Goal: Task Accomplishment & Management: Manage account settings

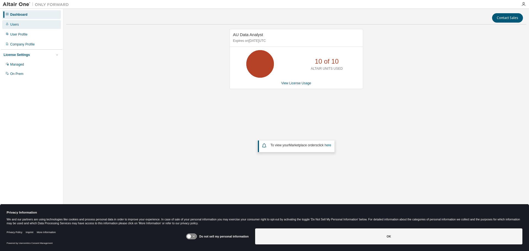
click at [20, 25] on div "Users" at bounding box center [31, 24] width 59 height 9
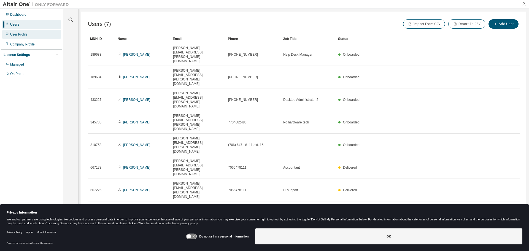
click at [37, 35] on div "User Profile" at bounding box center [31, 34] width 59 height 9
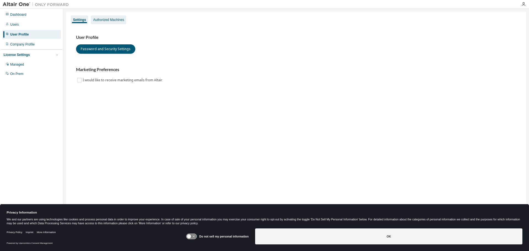
click at [105, 19] on div "Authorized Machines" at bounding box center [108, 20] width 31 height 4
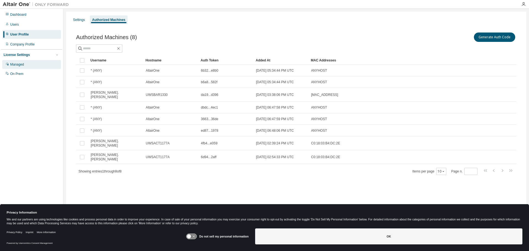
click at [28, 64] on div "Managed" at bounding box center [31, 64] width 59 height 9
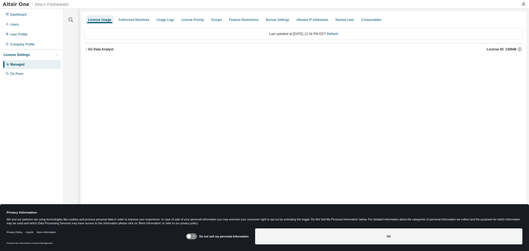
click at [86, 49] on icon "button" at bounding box center [86, 49] width 3 height 3
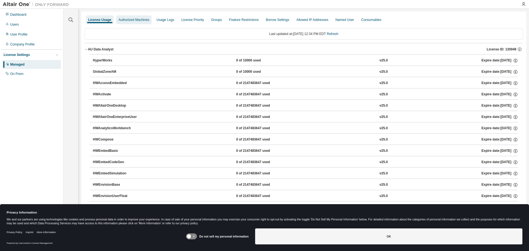
click at [139, 21] on div "Authorized Machines" at bounding box center [134, 20] width 31 height 4
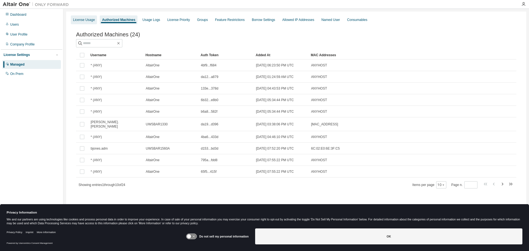
click at [82, 19] on div "License Usage" at bounding box center [84, 20] width 22 height 4
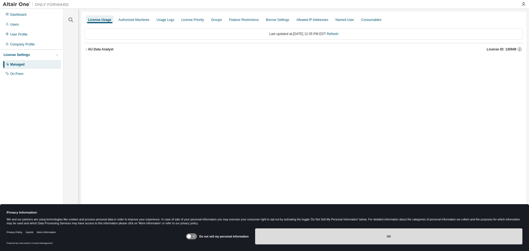
click at [399, 234] on button "OK" at bounding box center [388, 236] width 267 height 16
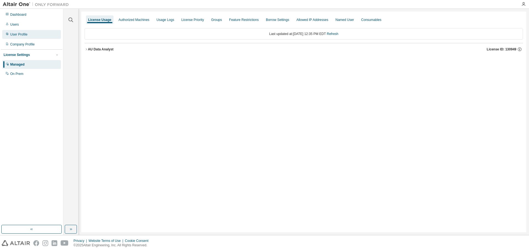
click at [14, 34] on div "User Profile" at bounding box center [18, 34] width 17 height 4
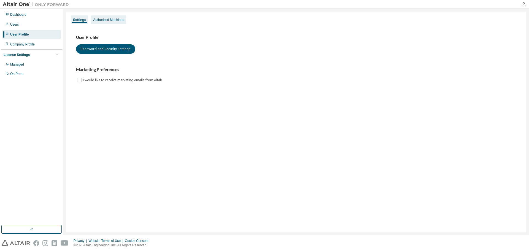
click at [111, 23] on div "Authorized Machines" at bounding box center [108, 19] width 35 height 9
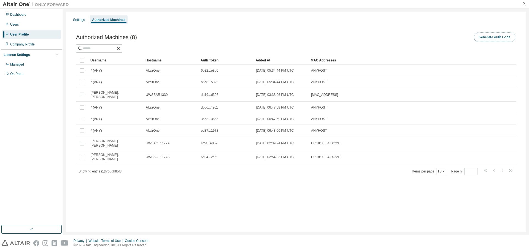
click at [489, 40] on button "Generate Auth Code" at bounding box center [494, 37] width 41 height 9
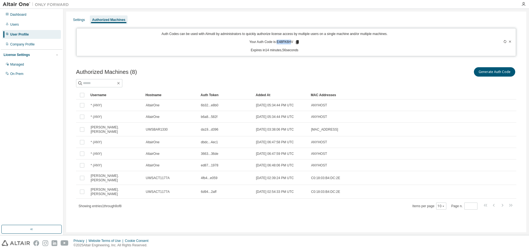
drag, startPoint x: 279, startPoint y: 42, endPoint x: 293, endPoint y: 43, distance: 13.5
click at [293, 43] on p "Your Auth Code is: E48FK6HV" at bounding box center [274, 42] width 50 height 5
click at [283, 41] on p "Your Auth Code is: E48FK6HV" at bounding box center [274, 42] width 50 height 5
click at [229, 42] on div "Auth Codes can be used with Almutil by administrators to quickly authorize lice…" at bounding box center [275, 42] width 390 height 21
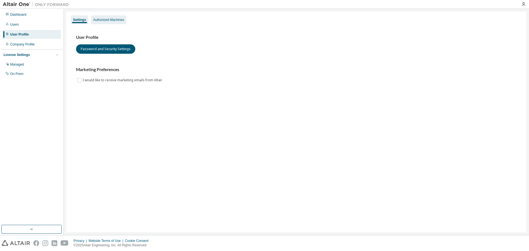
click at [109, 21] on div "Authorized Machines" at bounding box center [108, 20] width 31 height 4
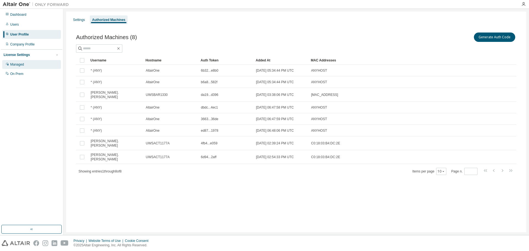
click at [14, 62] on div "Managed" at bounding box center [31, 64] width 59 height 9
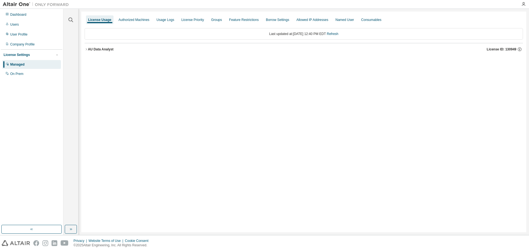
click at [138, 18] on div "Authorized Machines" at bounding box center [134, 20] width 31 height 4
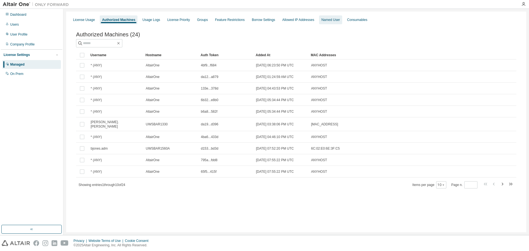
click at [332, 21] on div "Named User" at bounding box center [330, 20] width 18 height 4
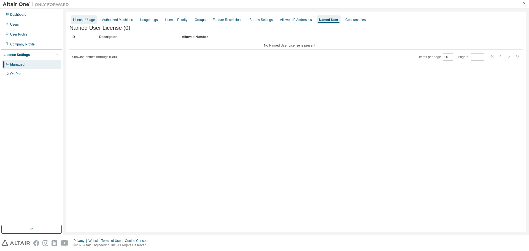
click at [78, 19] on div "License Usage" at bounding box center [84, 20] width 22 height 4
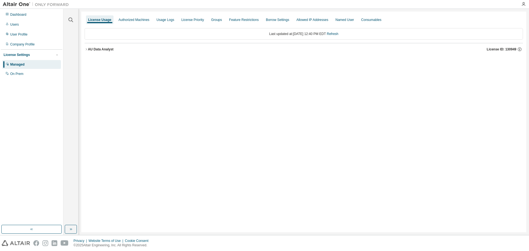
click at [521, 2] on div at bounding box center [523, 4] width 11 height 4
click at [523, 3] on icon "button" at bounding box center [523, 4] width 4 height 4
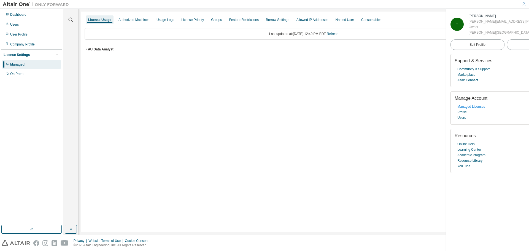
click at [480, 107] on link "Managed Licenses" at bounding box center [472, 107] width 28 height 6
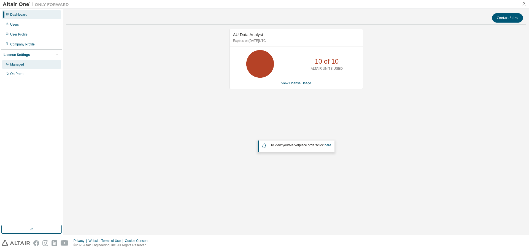
click at [28, 66] on div "Managed" at bounding box center [31, 64] width 59 height 9
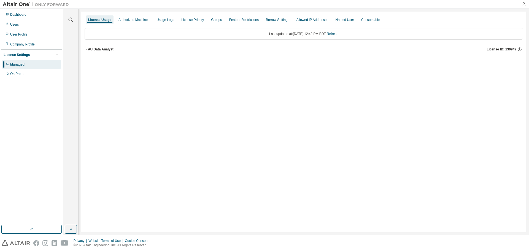
click at [86, 49] on icon "button" at bounding box center [86, 49] width 3 height 3
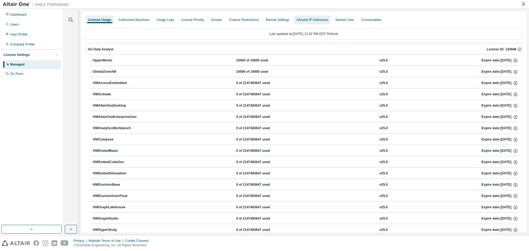
click at [315, 19] on div "Allowed IP Addresses" at bounding box center [313, 20] width 32 height 4
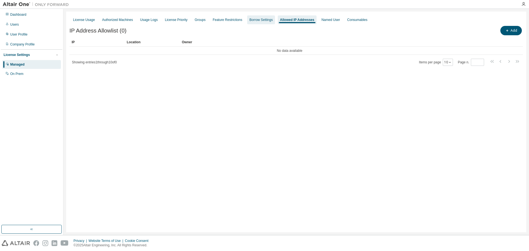
click at [275, 17] on div "Borrow Settings" at bounding box center [261, 19] width 28 height 9
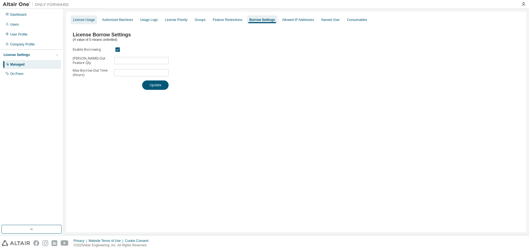
click at [82, 16] on div "License Usage" at bounding box center [84, 19] width 26 height 9
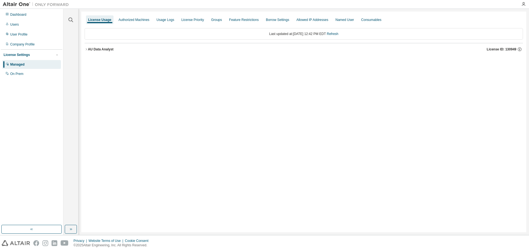
click at [91, 51] on div "AU Data Analyst" at bounding box center [101, 49] width 26 height 4
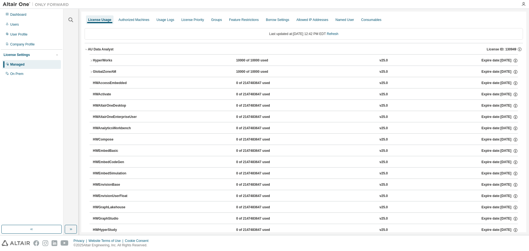
drag, startPoint x: 91, startPoint y: 49, endPoint x: 217, endPoint y: 52, distance: 126.0
click at [217, 52] on button "AU Data Analyst License ID: 130949" at bounding box center [304, 49] width 438 height 12
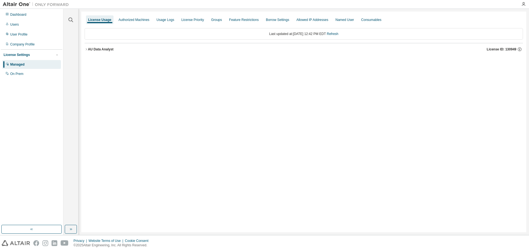
click at [108, 51] on div "AU Data Analyst" at bounding box center [101, 49] width 26 height 4
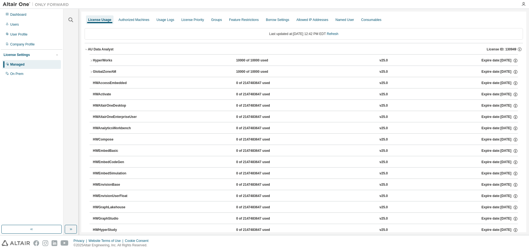
click at [128, 57] on button "HyperWorks 10000 of 10000 used v25.0 Expire date: [DATE]" at bounding box center [304, 61] width 429 height 12
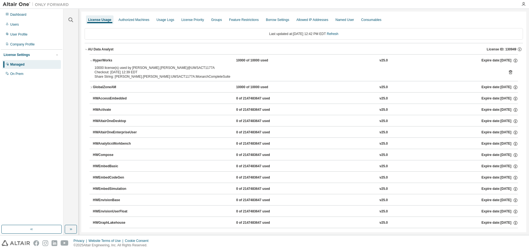
click at [128, 72] on div "Checkout: [DATE] 12:39 EDT" at bounding box center [297, 72] width 405 height 4
drag, startPoint x: 144, startPoint y: 74, endPoint x: 135, endPoint y: 68, distance: 11.1
click at [135, 68] on div "10000 license(s) used by [PERSON_NAME].[PERSON_NAME]@UWSACT1177A" at bounding box center [297, 68] width 405 height 4
click at [92, 87] on icon "button" at bounding box center [91, 87] width 3 height 3
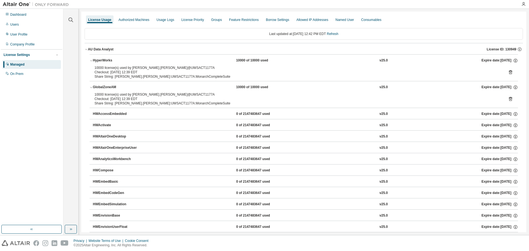
click at [153, 102] on div "Share String: [PERSON_NAME].[PERSON_NAME]:UWSACT1177A:MonarchCompleteSuite" at bounding box center [297, 103] width 405 height 4
click at [123, 114] on div "HWAccessEmbedded" at bounding box center [118, 114] width 50 height 5
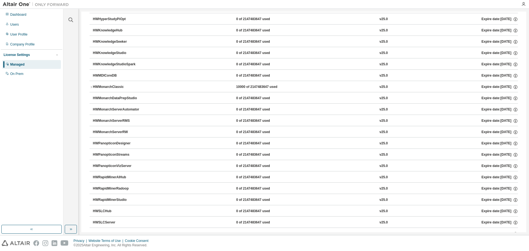
scroll to position [250, 0]
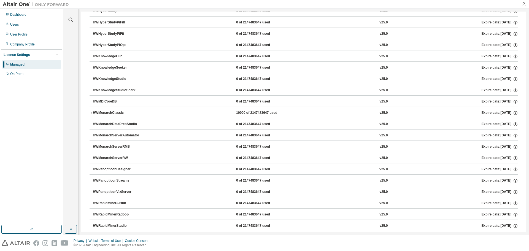
click at [92, 114] on icon "button" at bounding box center [91, 112] width 3 height 3
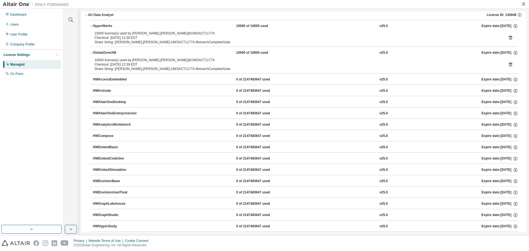
scroll to position [0, 0]
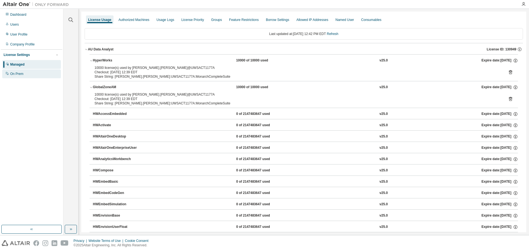
click at [19, 73] on div "On Prem" at bounding box center [16, 74] width 13 height 4
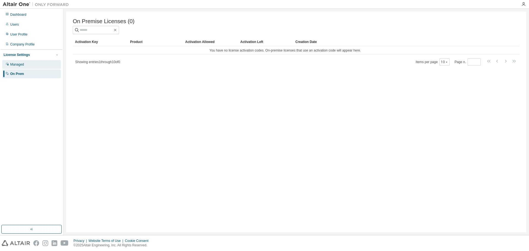
click at [20, 63] on div "Managed" at bounding box center [17, 64] width 14 height 4
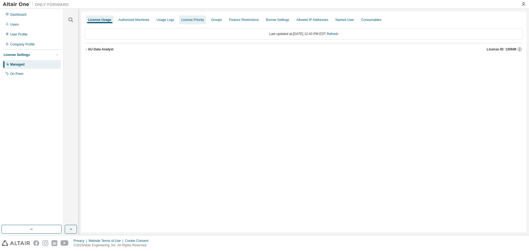
click at [189, 20] on div "License Priority" at bounding box center [192, 20] width 23 height 4
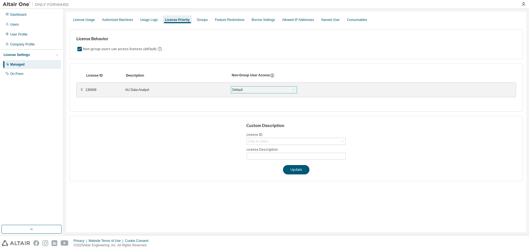
click at [294, 90] on icon at bounding box center [294, 89] width 2 height 1
click at [294, 89] on icon at bounding box center [294, 90] width 6 height 6
click at [203, 20] on div "Groups" at bounding box center [202, 20] width 11 height 4
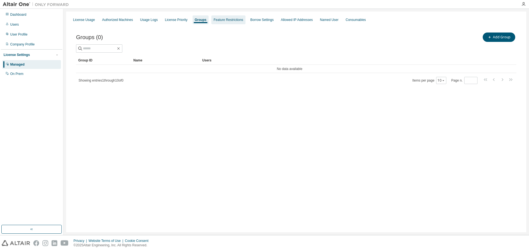
click at [227, 19] on div "Feature Restrictions" at bounding box center [228, 20] width 29 height 4
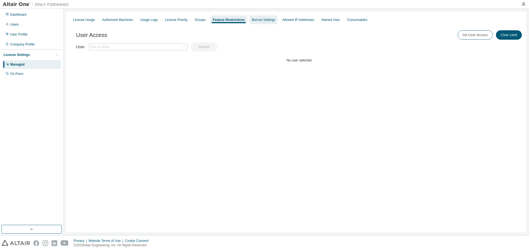
click at [260, 20] on div "Borrow Settings" at bounding box center [263, 20] width 23 height 4
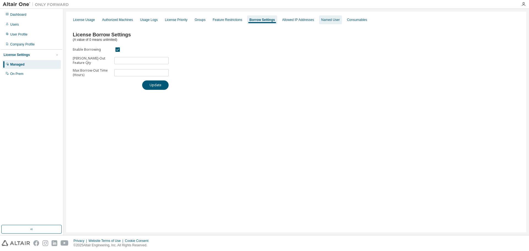
click at [342, 22] on div "Named User" at bounding box center [330, 19] width 23 height 9
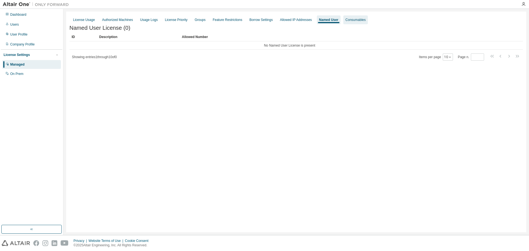
click at [360, 21] on div "Consumables" at bounding box center [356, 20] width 20 height 4
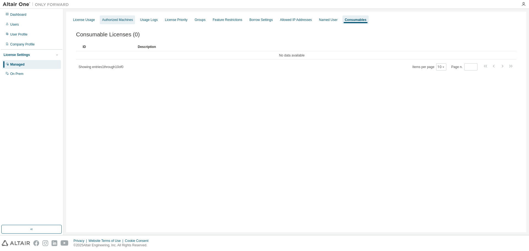
click at [120, 20] on div "Authorized Machines" at bounding box center [117, 20] width 31 height 4
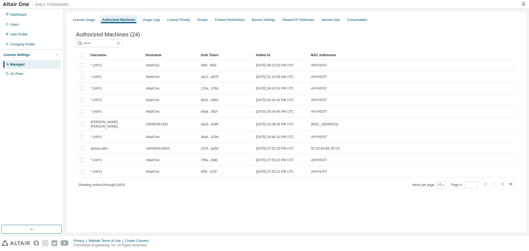
click at [503, 184] on icon "button" at bounding box center [503, 184] width 2 height 3
click at [502, 183] on icon "button" at bounding box center [502, 184] width 7 height 7
type input "*"
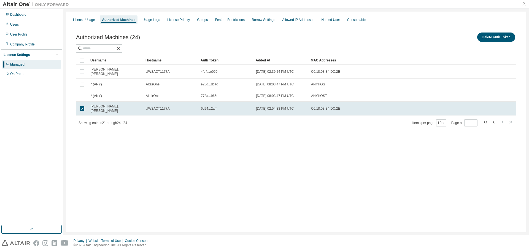
click at [526, 2] on div at bounding box center [523, 4] width 11 height 4
click at [524, 2] on icon "button" at bounding box center [523, 4] width 4 height 4
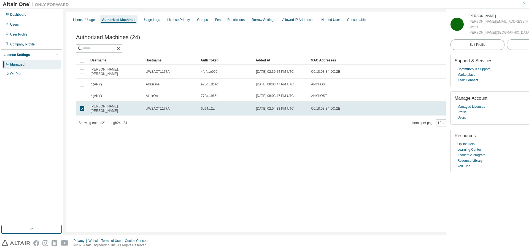
click at [263, 168] on div "License Usage Authorized Machines Usage Logs License Priority Groups Feature Re…" at bounding box center [296, 122] width 460 height 221
click at [230, 168] on div "License Usage Authorized Machines Usage Logs License Priority Groups Feature Re…" at bounding box center [296, 122] width 460 height 221
